Goal: Task Accomplishment & Management: Manage account settings

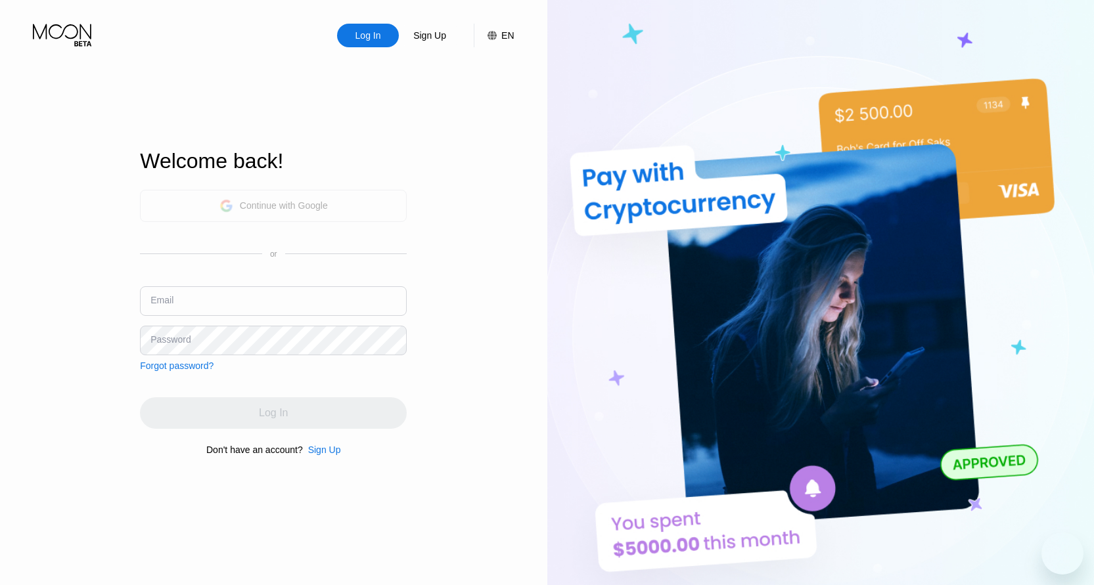
click at [237, 209] on div "Continue with Google" at bounding box center [273, 206] width 108 height 20
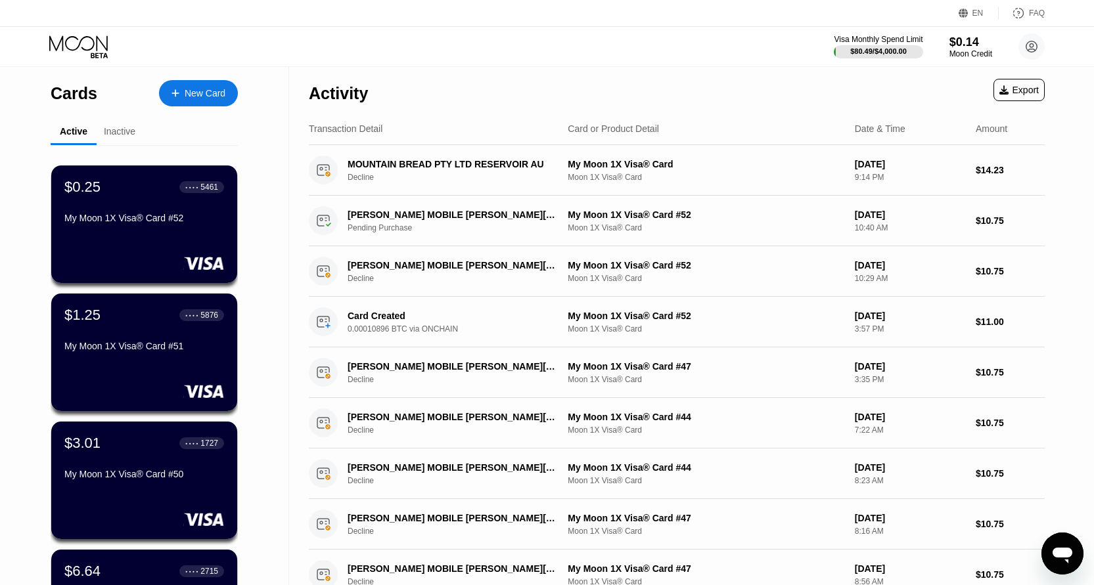
click at [186, 100] on div "New Card" at bounding box center [198, 93] width 79 height 26
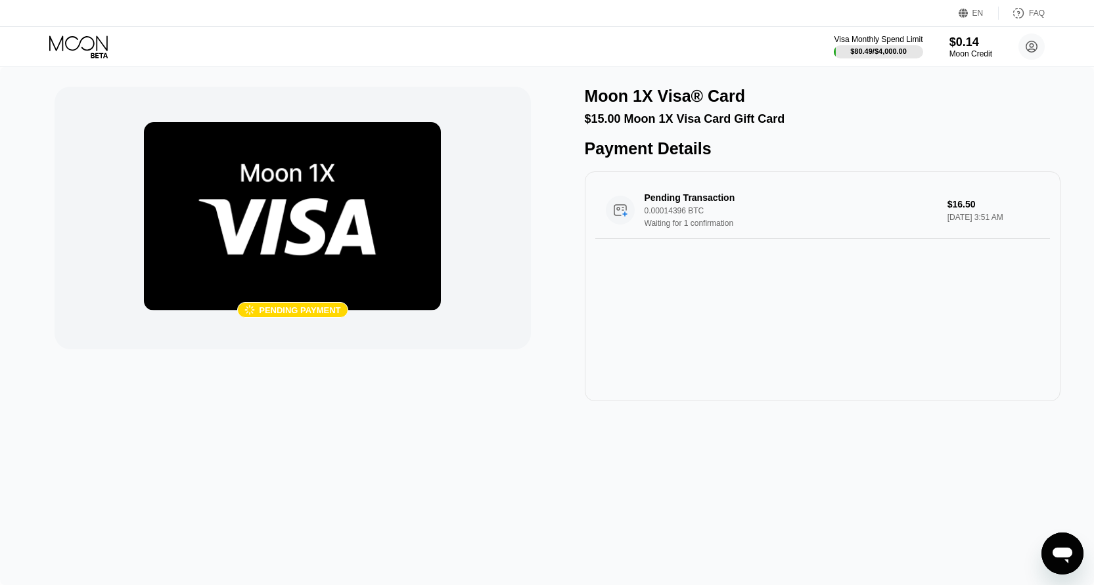
click at [612, 342] on div "Pending Transaction 0.00014396 BTC Waiting for 1 confirmation $16.50 Sep 21, 20…" at bounding box center [823, 286] width 476 height 230
click at [254, 243] on img at bounding box center [292, 216] width 297 height 189
click at [81, 45] on icon at bounding box center [79, 46] width 61 height 23
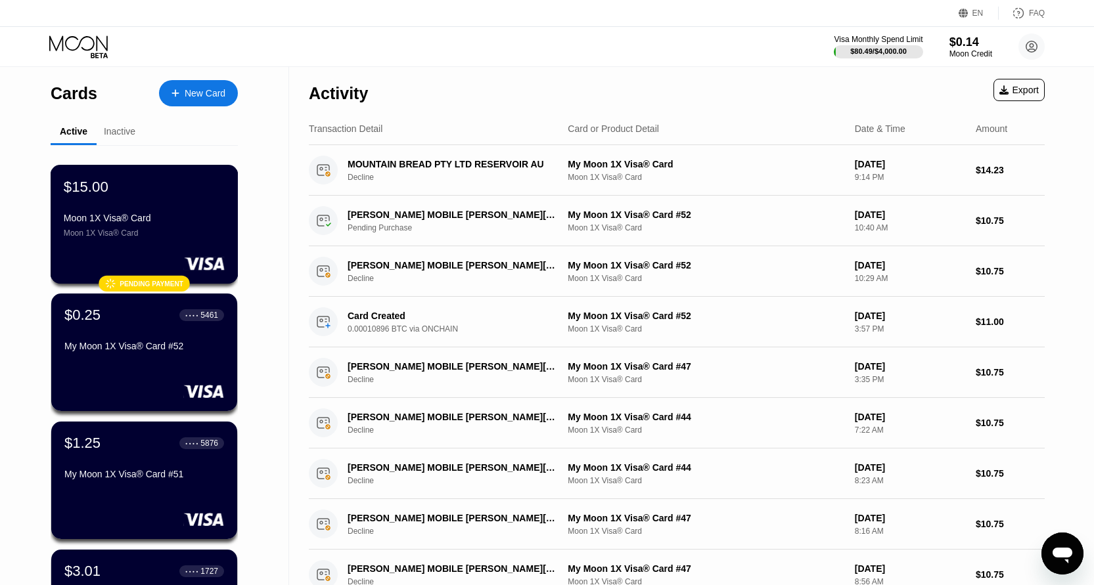
click at [185, 223] on div "Moon 1X Visa® Card" at bounding box center [144, 218] width 161 height 11
click at [118, 323] on div "$0.25 ● ● ● ● 5461" at bounding box center [144, 314] width 161 height 17
click at [179, 235] on div "Moon 1X Visa® Card" at bounding box center [144, 233] width 161 height 9
click at [680, 79] on div "Activity Export" at bounding box center [677, 90] width 736 height 46
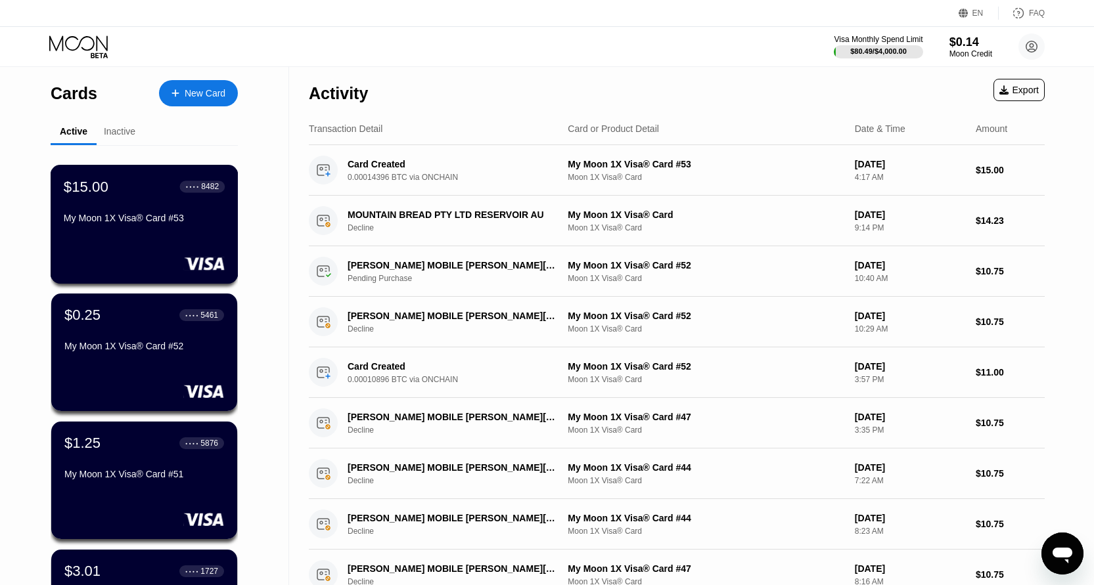
click at [104, 209] on div "$15.00 ● ● ● ● 8482 My Moon 1X Visa® Card #53" at bounding box center [144, 203] width 161 height 51
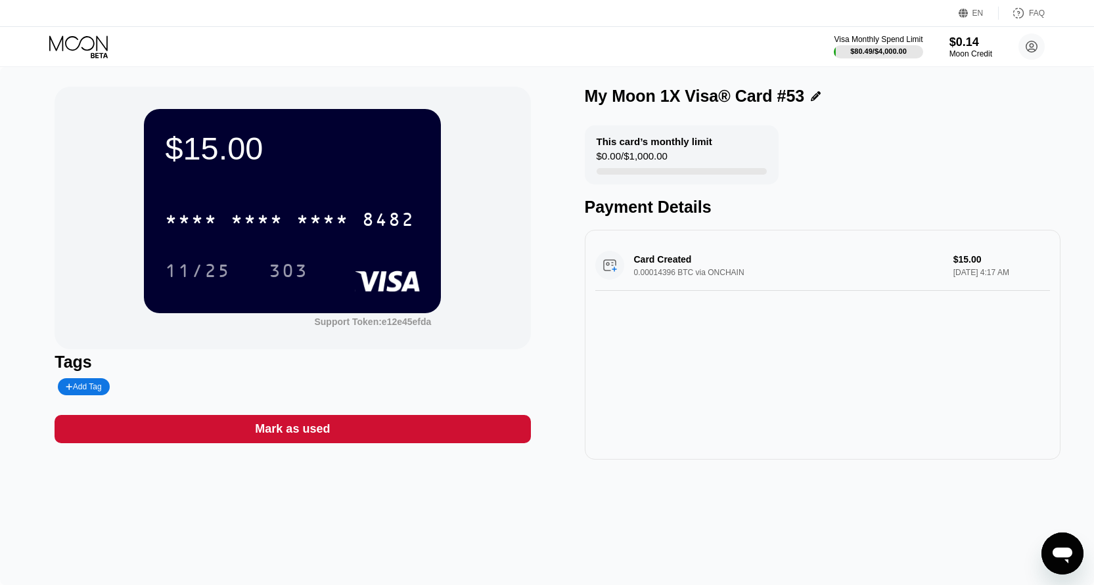
click at [247, 219] on div "* * * *" at bounding box center [257, 221] width 53 height 21
click at [215, 270] on div "11/25" at bounding box center [198, 272] width 66 height 21
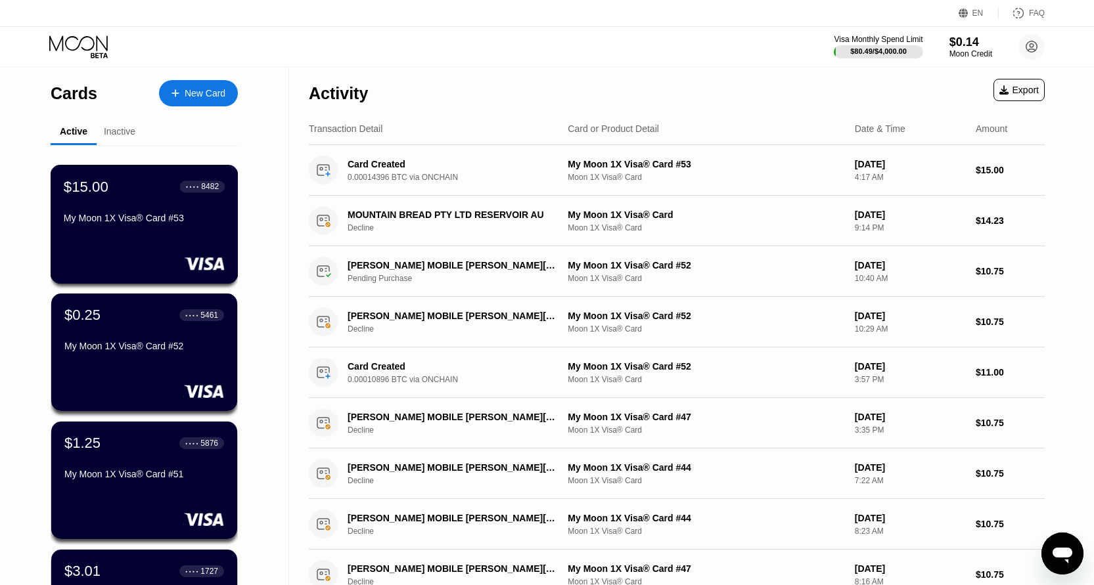
click at [165, 240] on div "$15.00 ● ● ● ● 8482 My Moon 1X Visa® Card #53" at bounding box center [145, 224] width 188 height 119
